Goal: Task Accomplishment & Management: Use online tool/utility

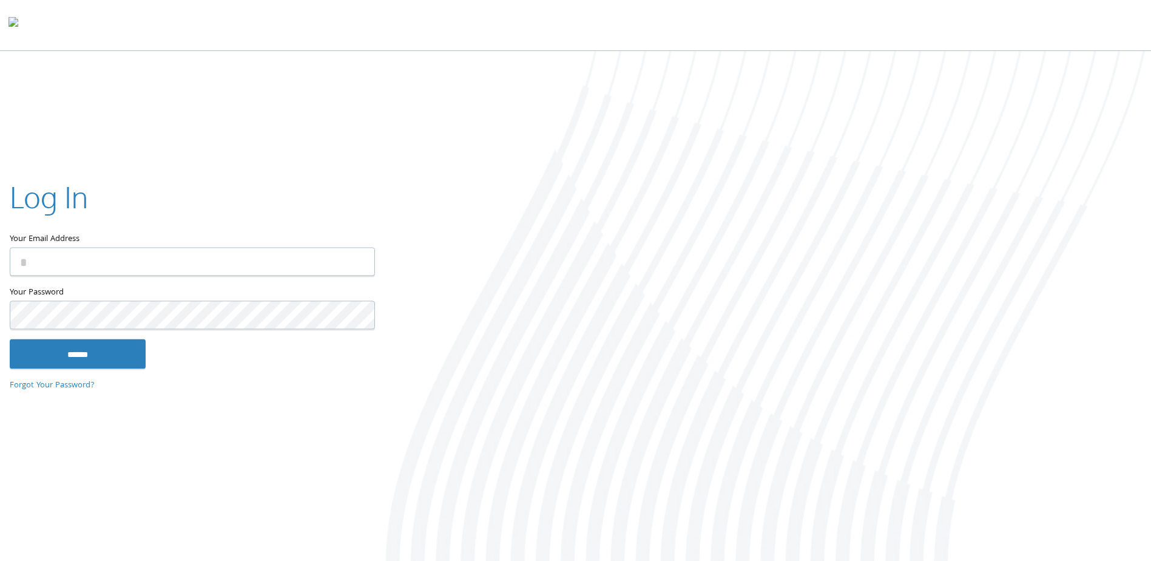
click at [185, 262] on input "Your Email Address" at bounding box center [192, 262] width 365 height 29
type input "**********"
click at [98, 354] on input "******" at bounding box center [78, 353] width 136 height 29
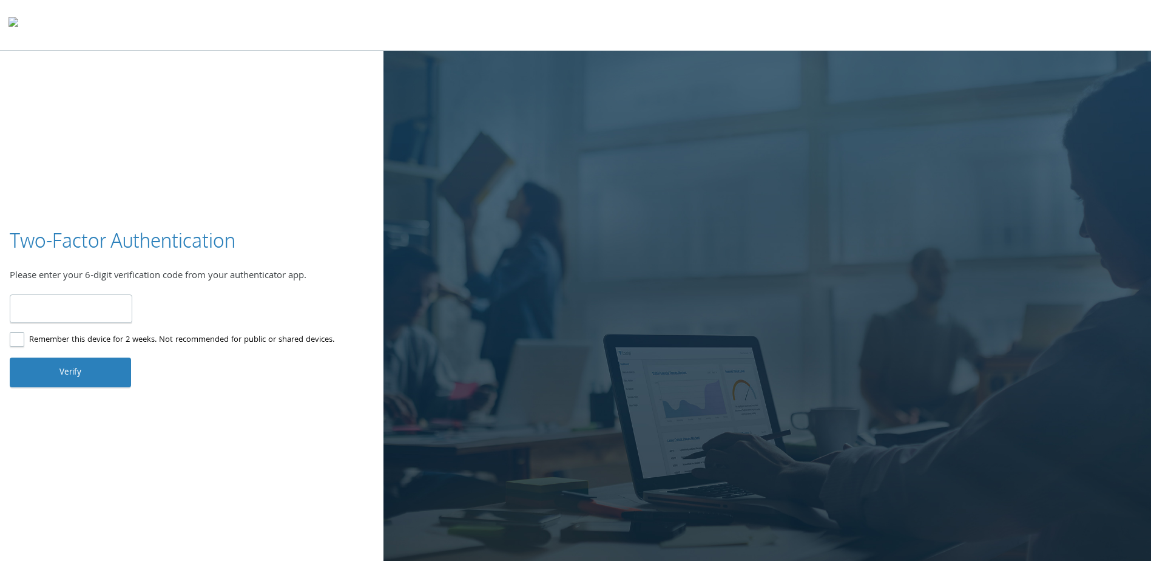
type input "******"
